Goal: Find contact information: Obtain details needed to contact an individual or organization

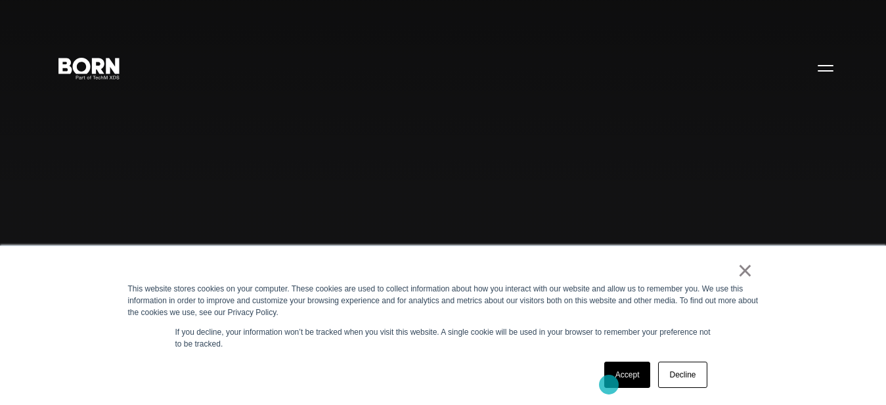
click at [609, 385] on link "Accept" at bounding box center [627, 375] width 47 height 26
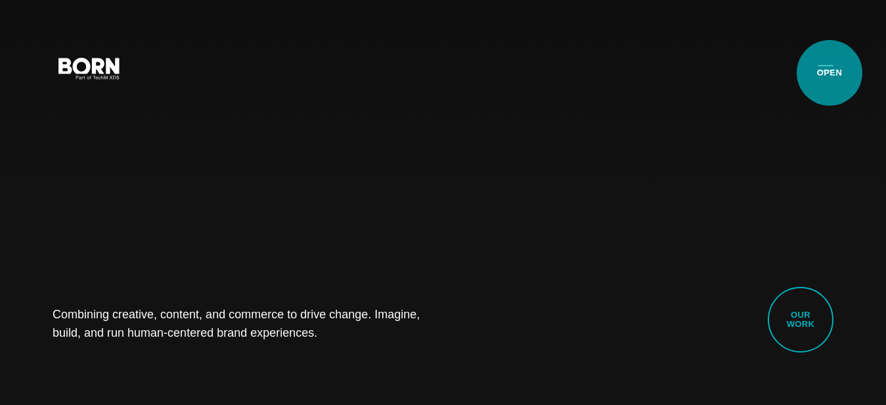
click at [830, 73] on button "Primary Menu" at bounding box center [826, 68] width 32 height 28
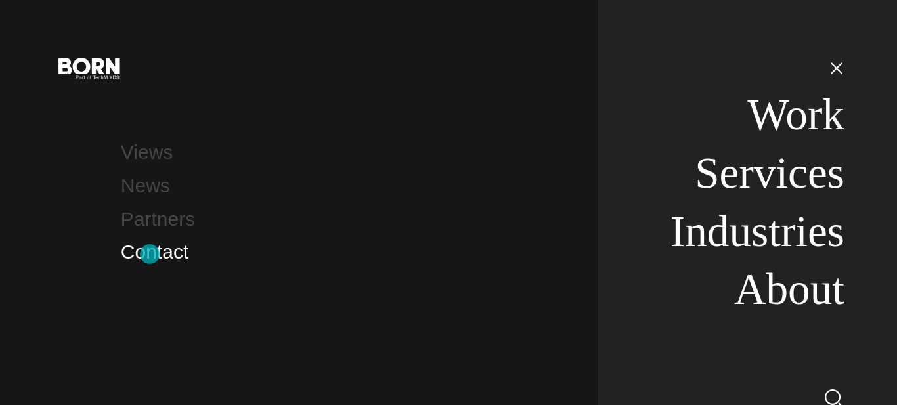
click at [150, 254] on link "Contact" at bounding box center [155, 252] width 68 height 22
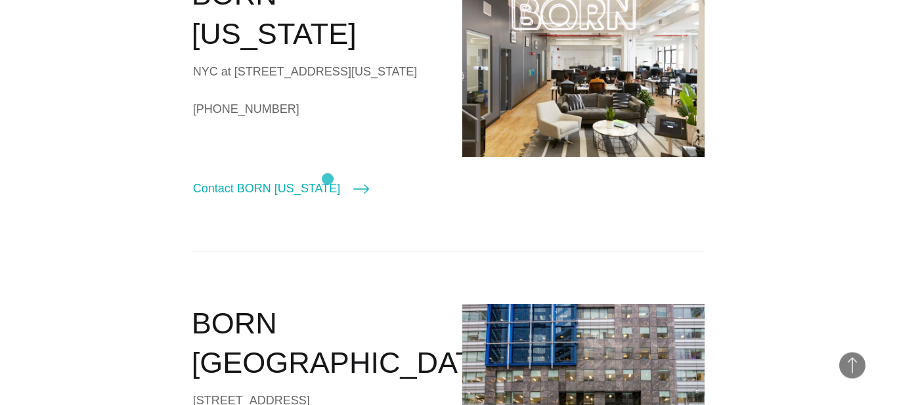
scroll to position [402, 0]
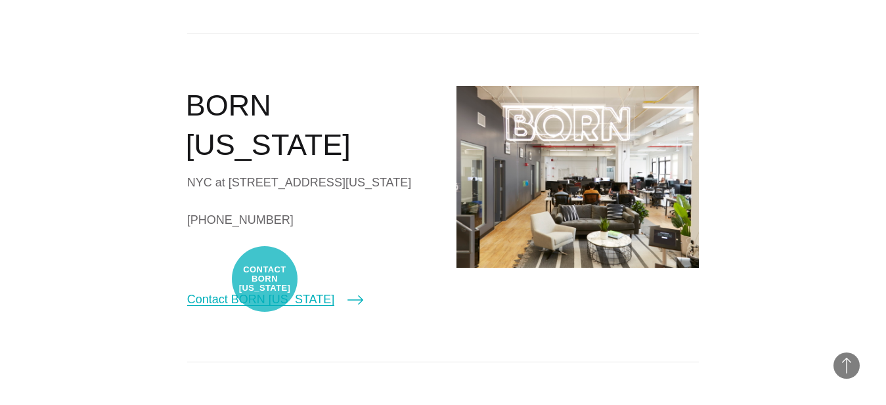
click at [265, 290] on link "Contact BORN [US_STATE]" at bounding box center [275, 299] width 176 height 18
select select "********"
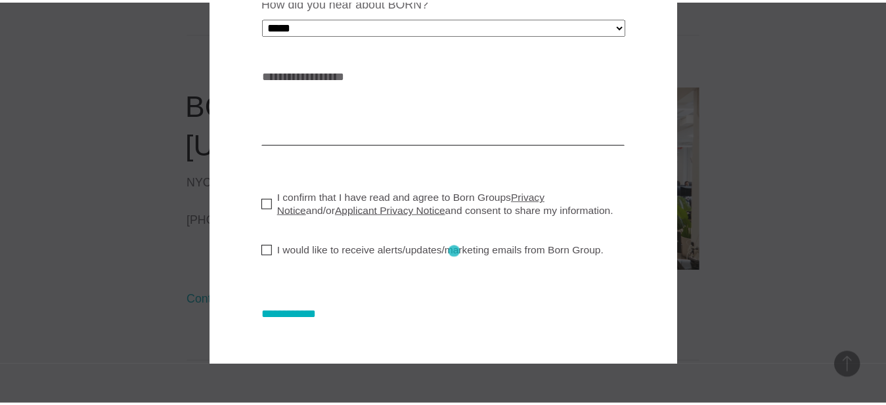
scroll to position [0, 0]
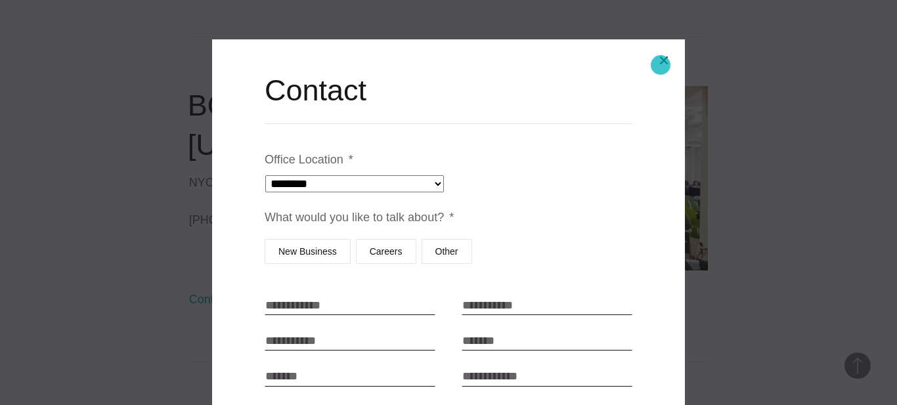
click at [661, 65] on button "Close modal" at bounding box center [664, 61] width 32 height 32
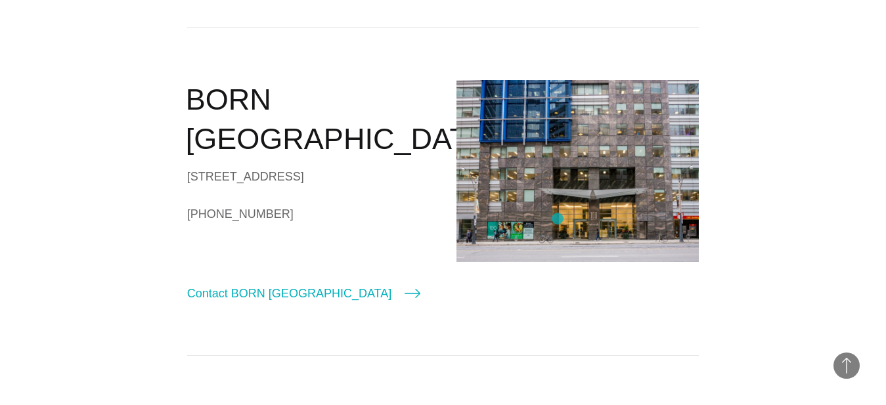
scroll to position [1072, 0]
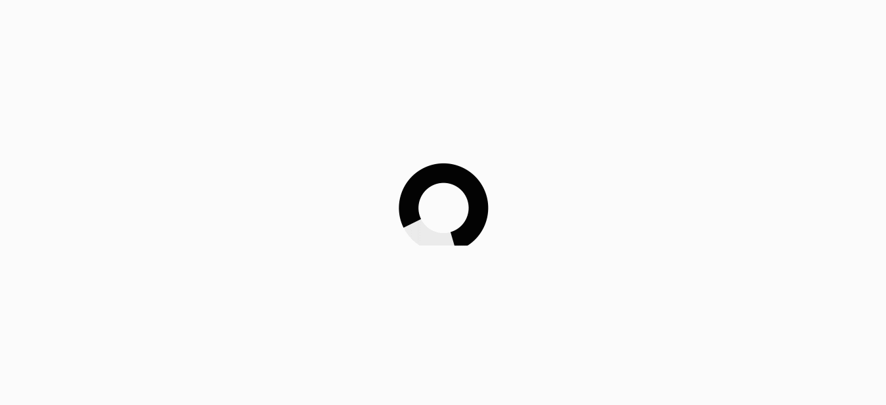
scroll to position [823, 0]
